Goal: Obtain resource: Obtain resource

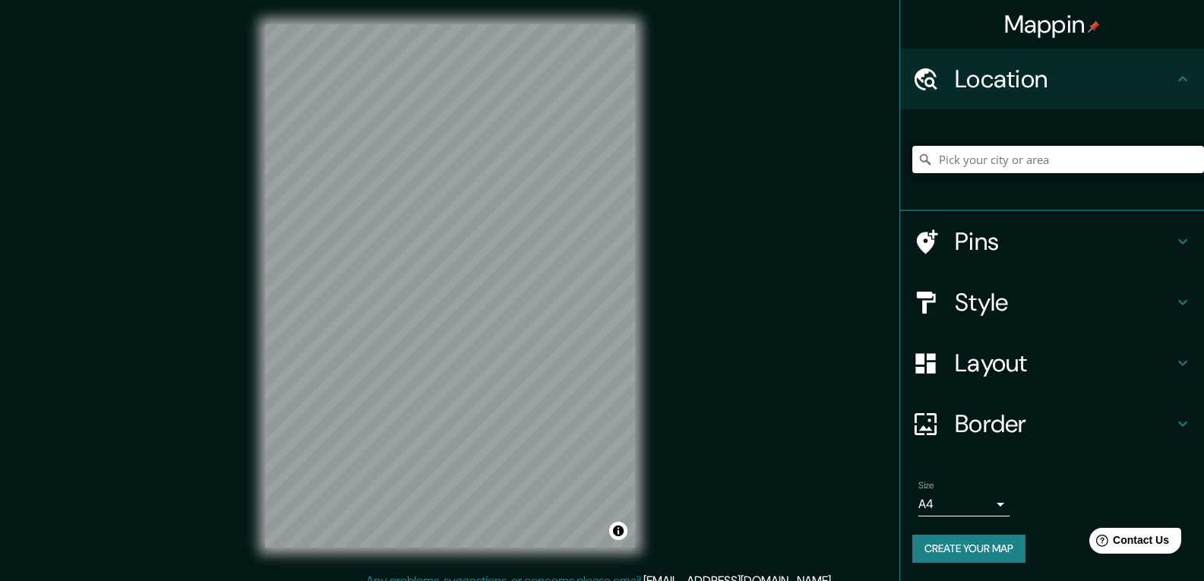
click at [964, 154] on input "Pick your city or area" at bounding box center [1059, 159] width 292 height 27
type input "[GEOGRAPHIC_DATA], [GEOGRAPHIC_DATA][PERSON_NAME][GEOGRAPHIC_DATA], [GEOGRAPHIC…"
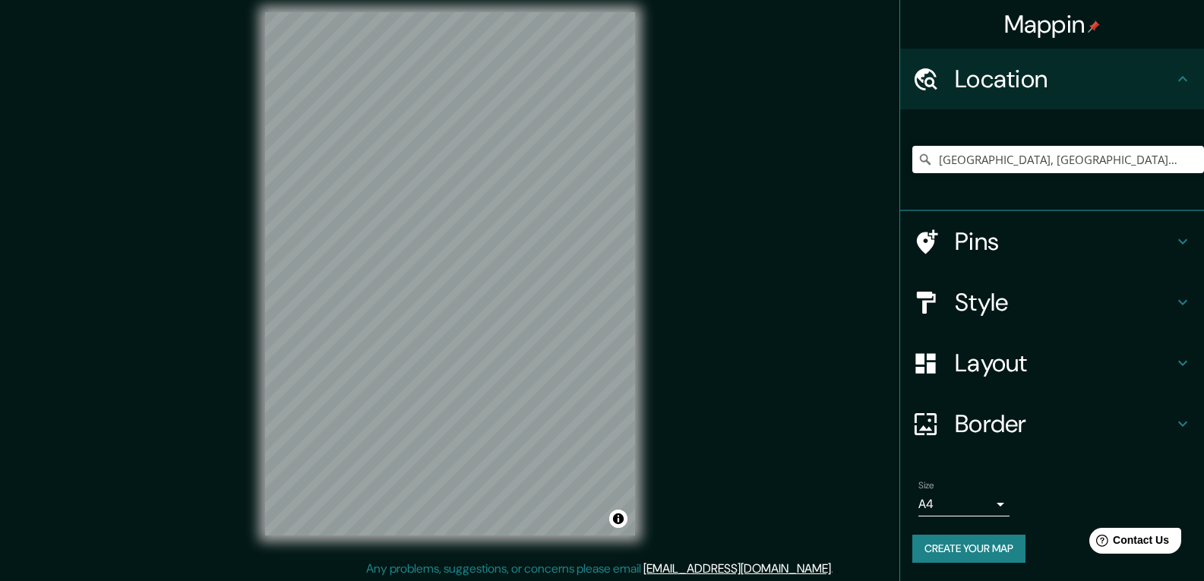
scroll to position [15, 0]
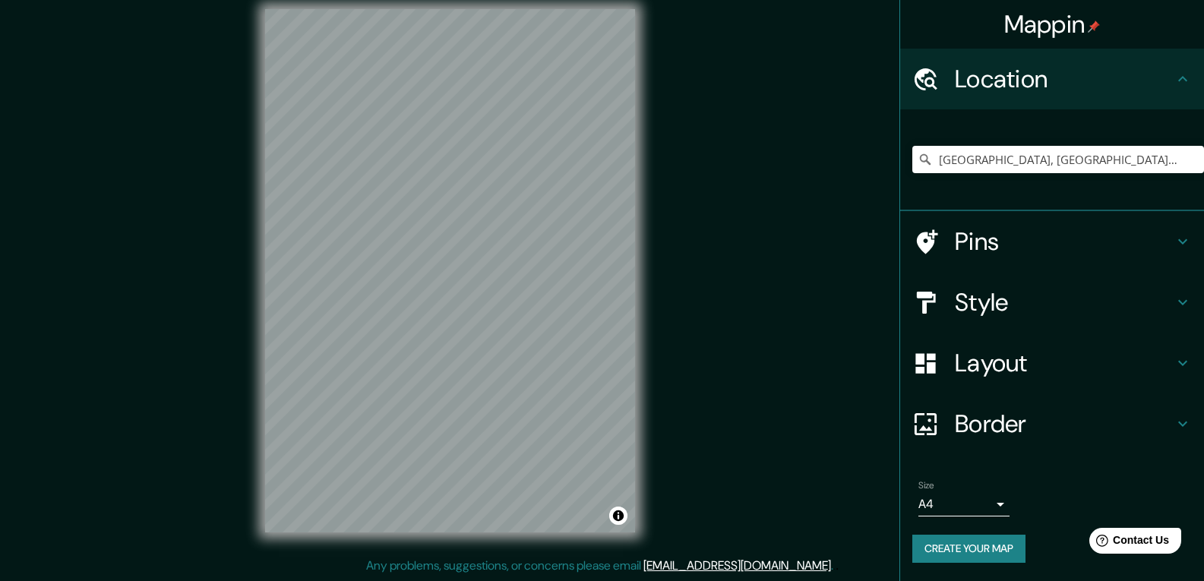
click at [984, 539] on button "Create your map" at bounding box center [969, 549] width 113 height 28
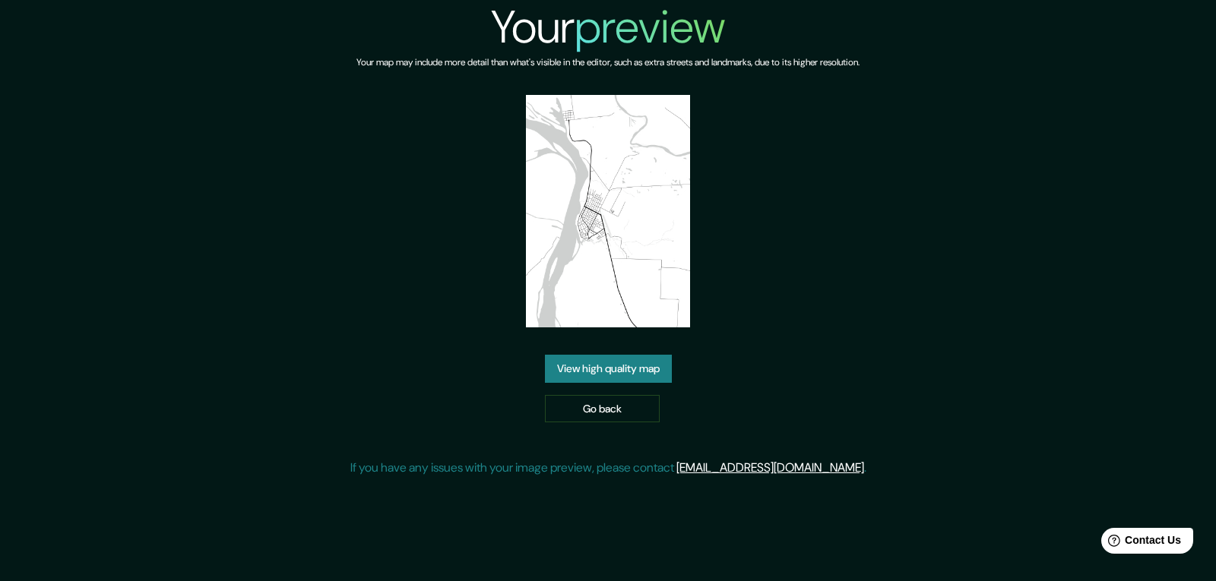
click at [659, 377] on link "View high quality map" at bounding box center [608, 369] width 127 height 28
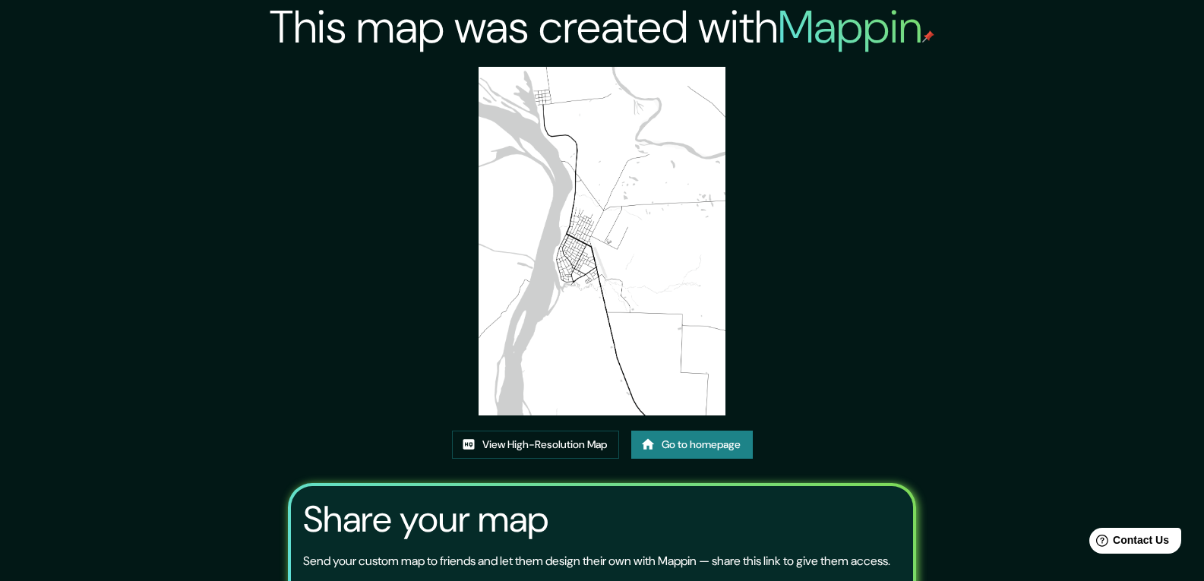
click at [723, 434] on link "Go to homepage" at bounding box center [692, 445] width 122 height 28
click at [599, 451] on link "View High-Resolution Map" at bounding box center [535, 445] width 167 height 28
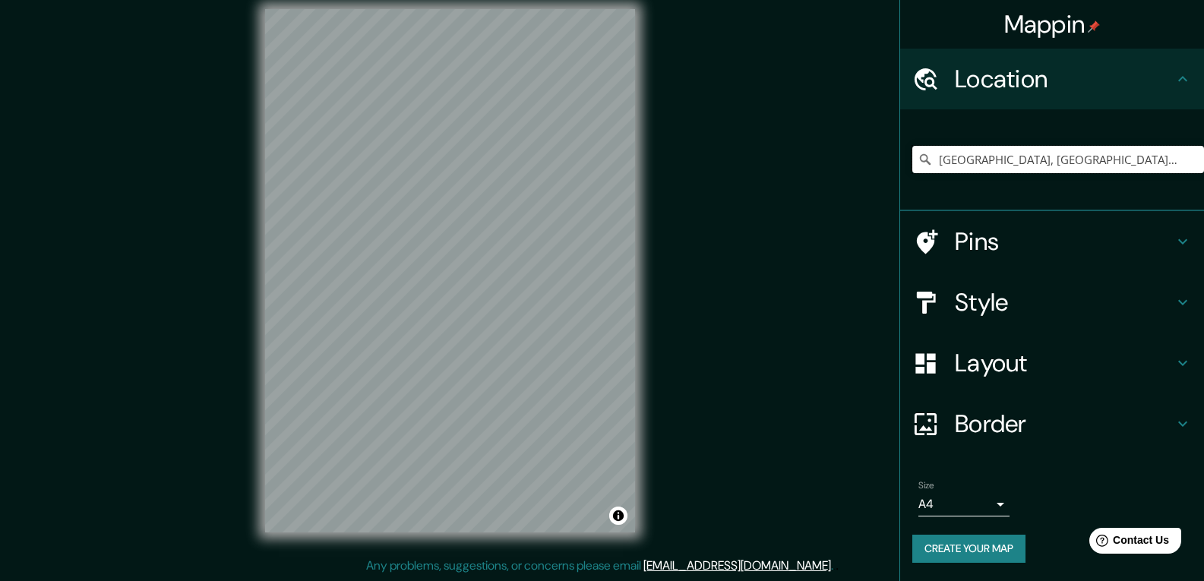
click at [1025, 153] on input "Puerto Vallemi, San Lázaro, Concepción, Paraguay" at bounding box center [1059, 159] width 292 height 27
drag, startPoint x: 1162, startPoint y: 162, endPoint x: 1011, endPoint y: 160, distance: 151.2
click at [1011, 160] on input "Puerto Vallemi, San Lázaro, Concepción, Paraguay" at bounding box center [1059, 159] width 292 height 27
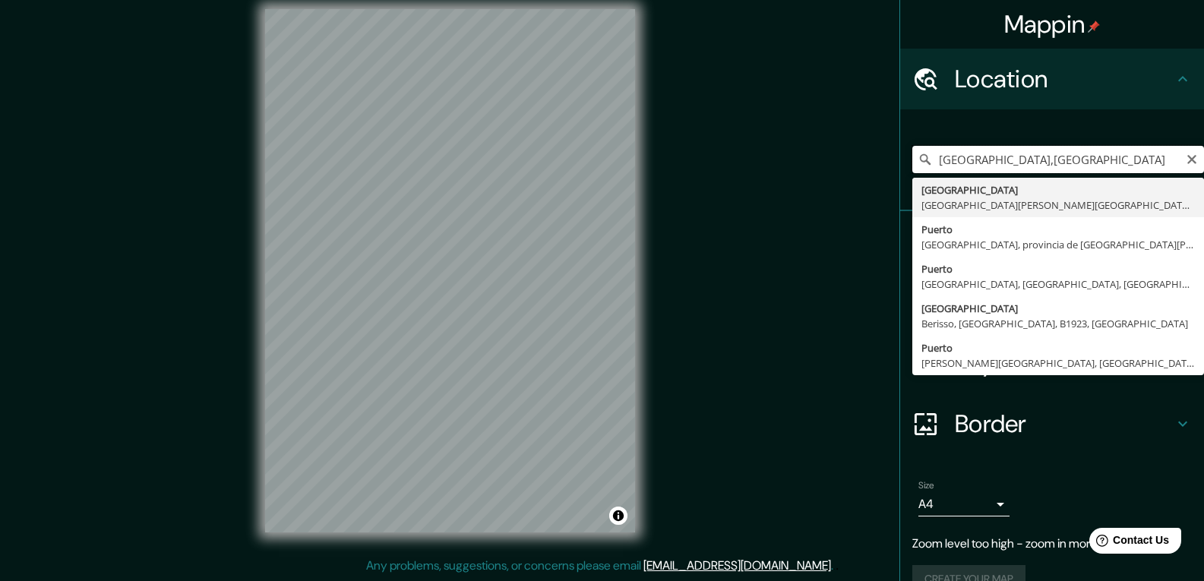
drag, startPoint x: 1050, startPoint y: 160, endPoint x: 1003, endPoint y: 166, distance: 47.4
click at [1003, 166] on input "Puerto Vallemi,aguay" at bounding box center [1059, 159] width 292 height 27
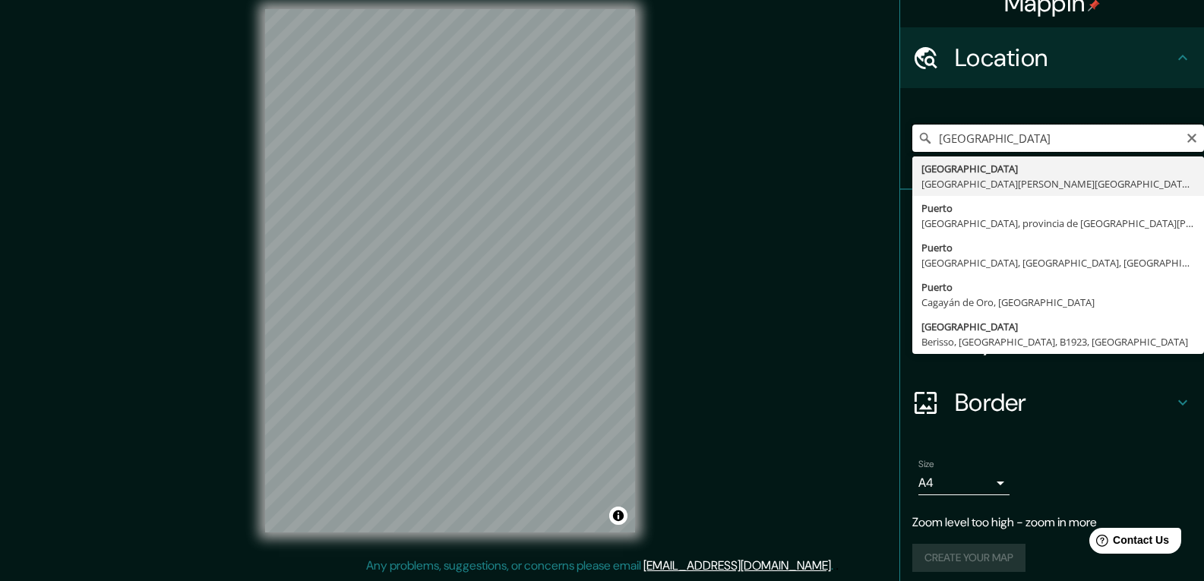
scroll to position [30, 0]
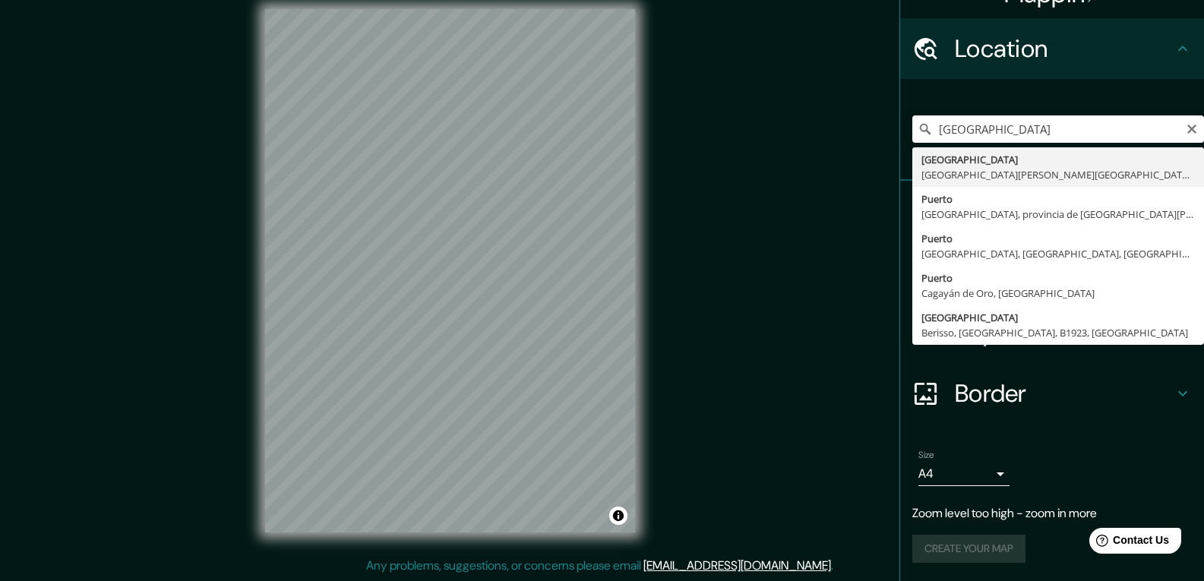
click at [971, 550] on div "Create your map" at bounding box center [1053, 549] width 280 height 28
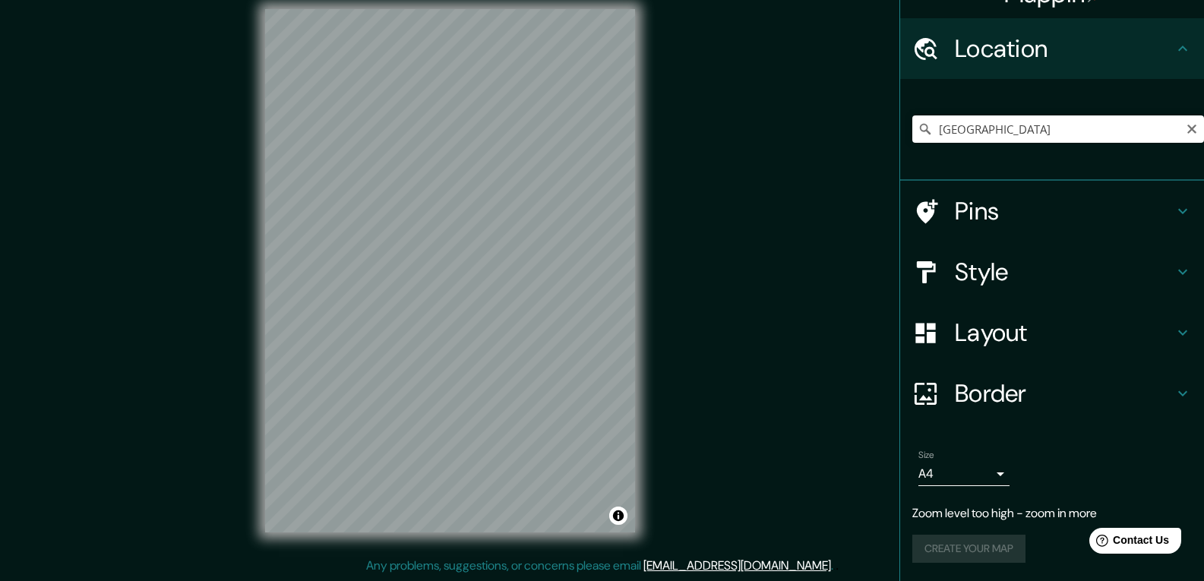
click at [1043, 143] on div "Puerto Vallemi Puerto Vallemi San Lázaro, Concepción, Paraguay Puerto Tazacorte…" at bounding box center [1059, 129] width 292 height 76
click at [1045, 129] on input "Puerto Vallemi" at bounding box center [1059, 128] width 292 height 27
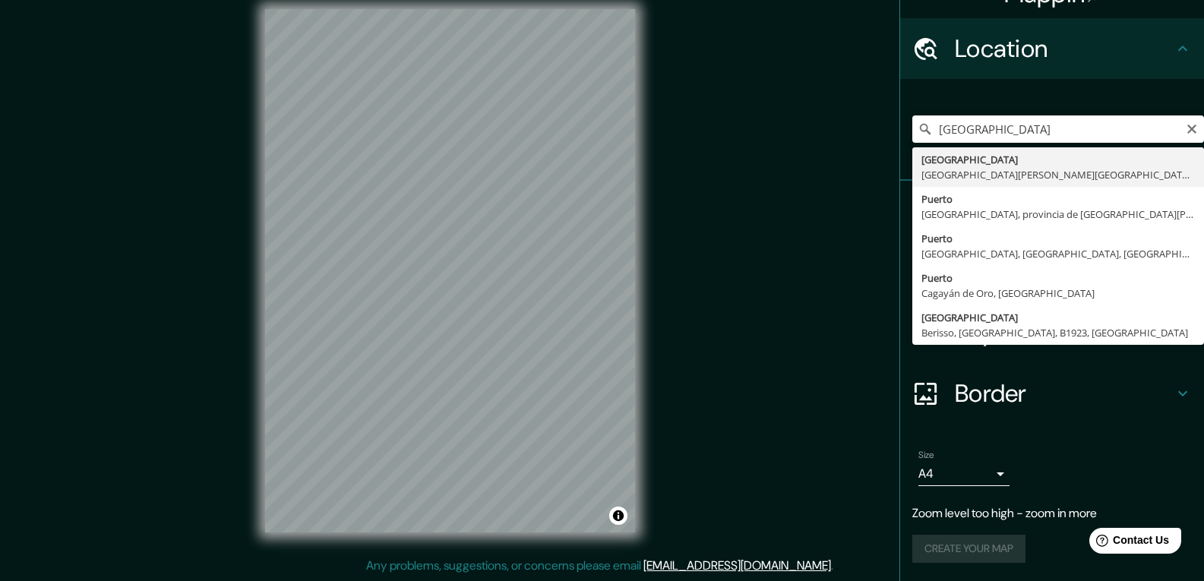
type input "[GEOGRAPHIC_DATA], [GEOGRAPHIC_DATA][PERSON_NAME][GEOGRAPHIC_DATA], [GEOGRAPHIC…"
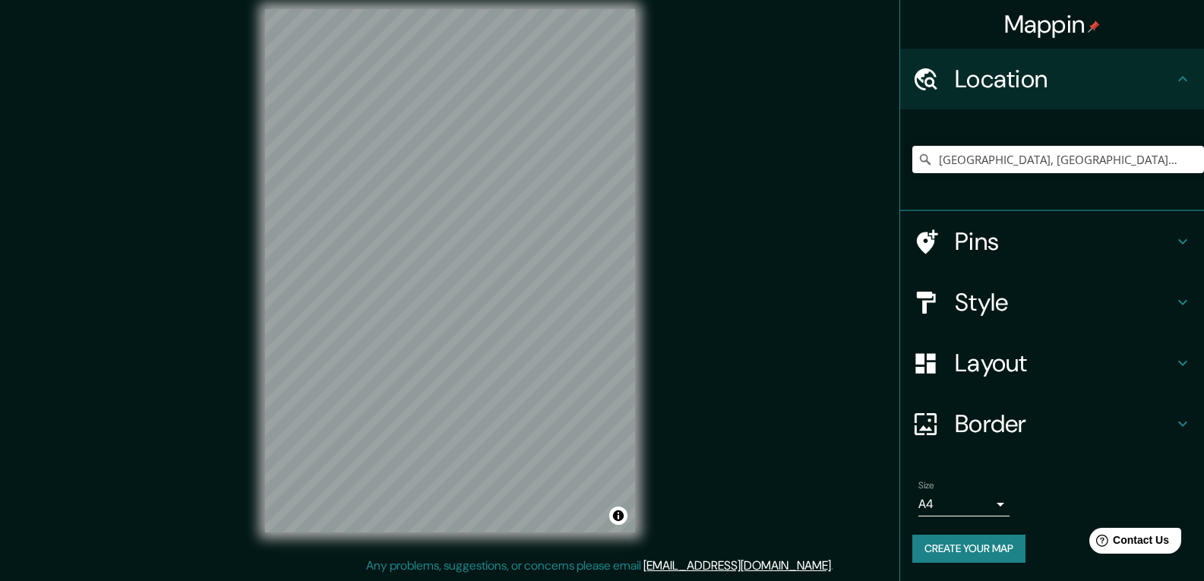
scroll to position [0, 0]
click at [984, 545] on button "Create your map" at bounding box center [969, 549] width 113 height 28
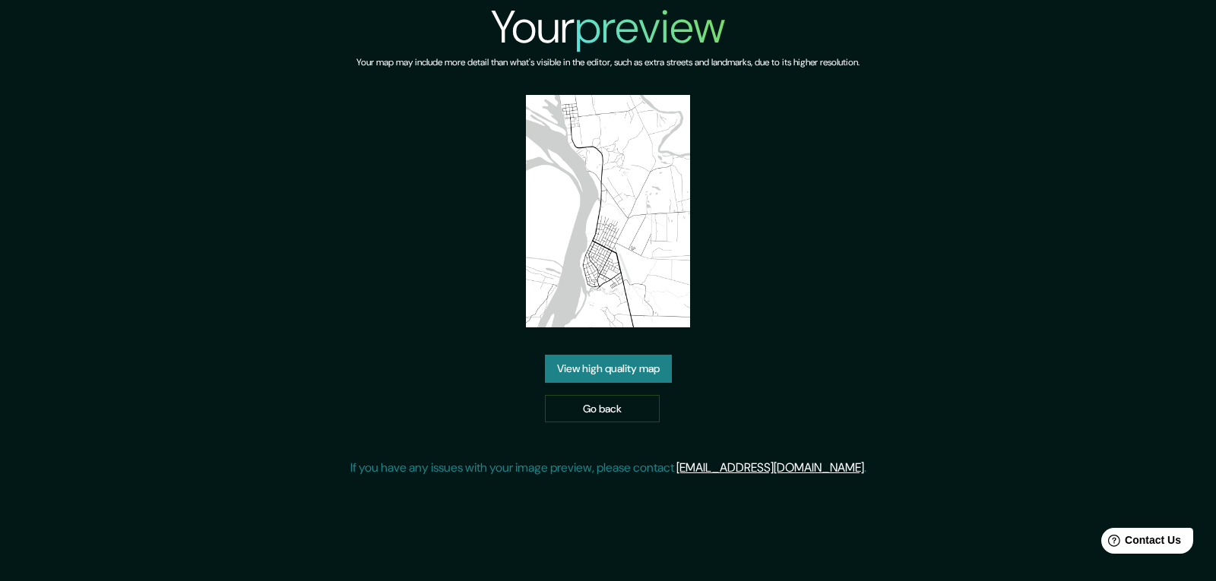
click at [634, 372] on link "View high quality map" at bounding box center [608, 369] width 127 height 28
